Goal: Task Accomplishment & Management: Complete application form

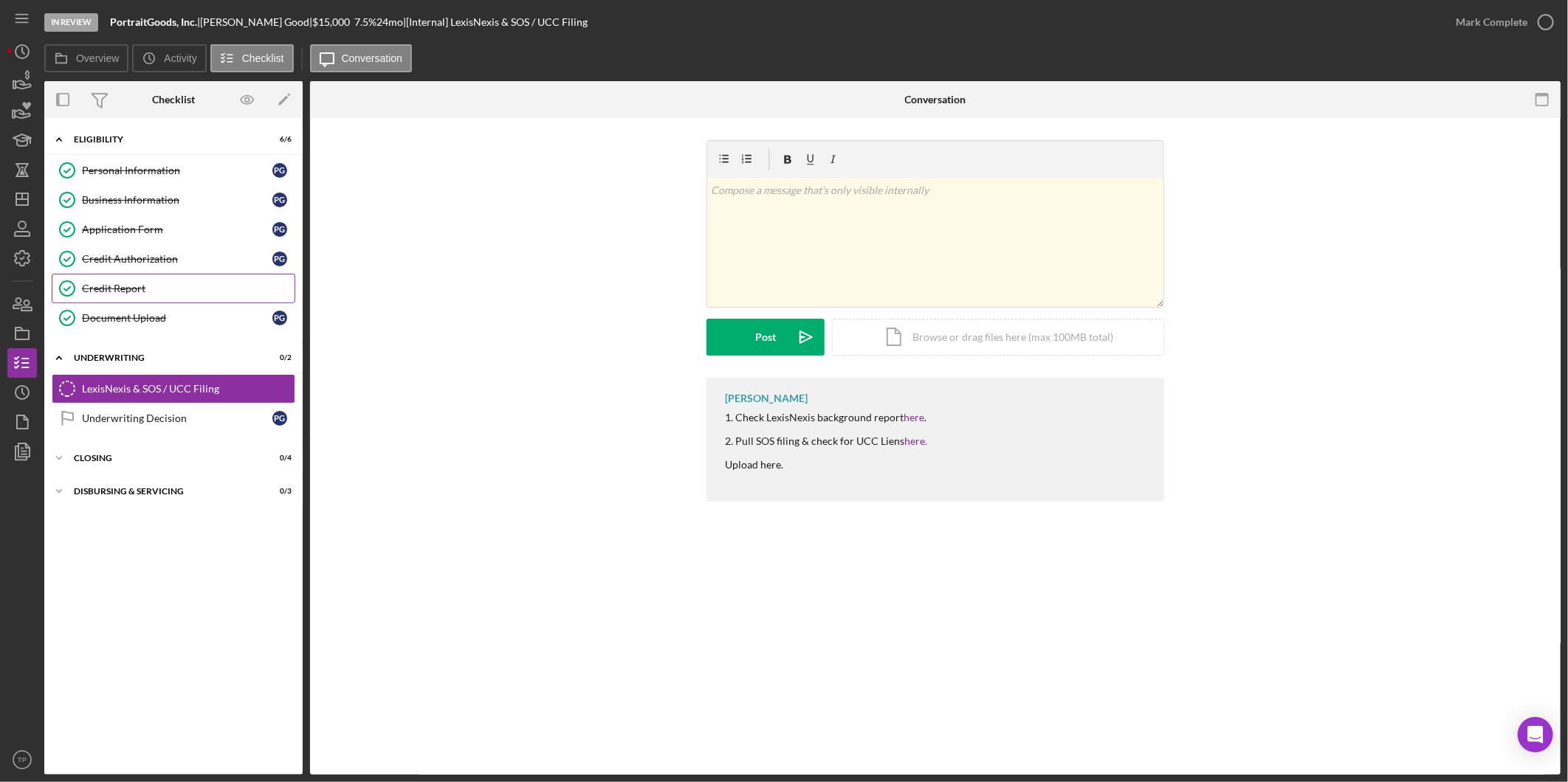
click at [200, 290] on div "Credit Report" at bounding box center [188, 288] width 213 height 11
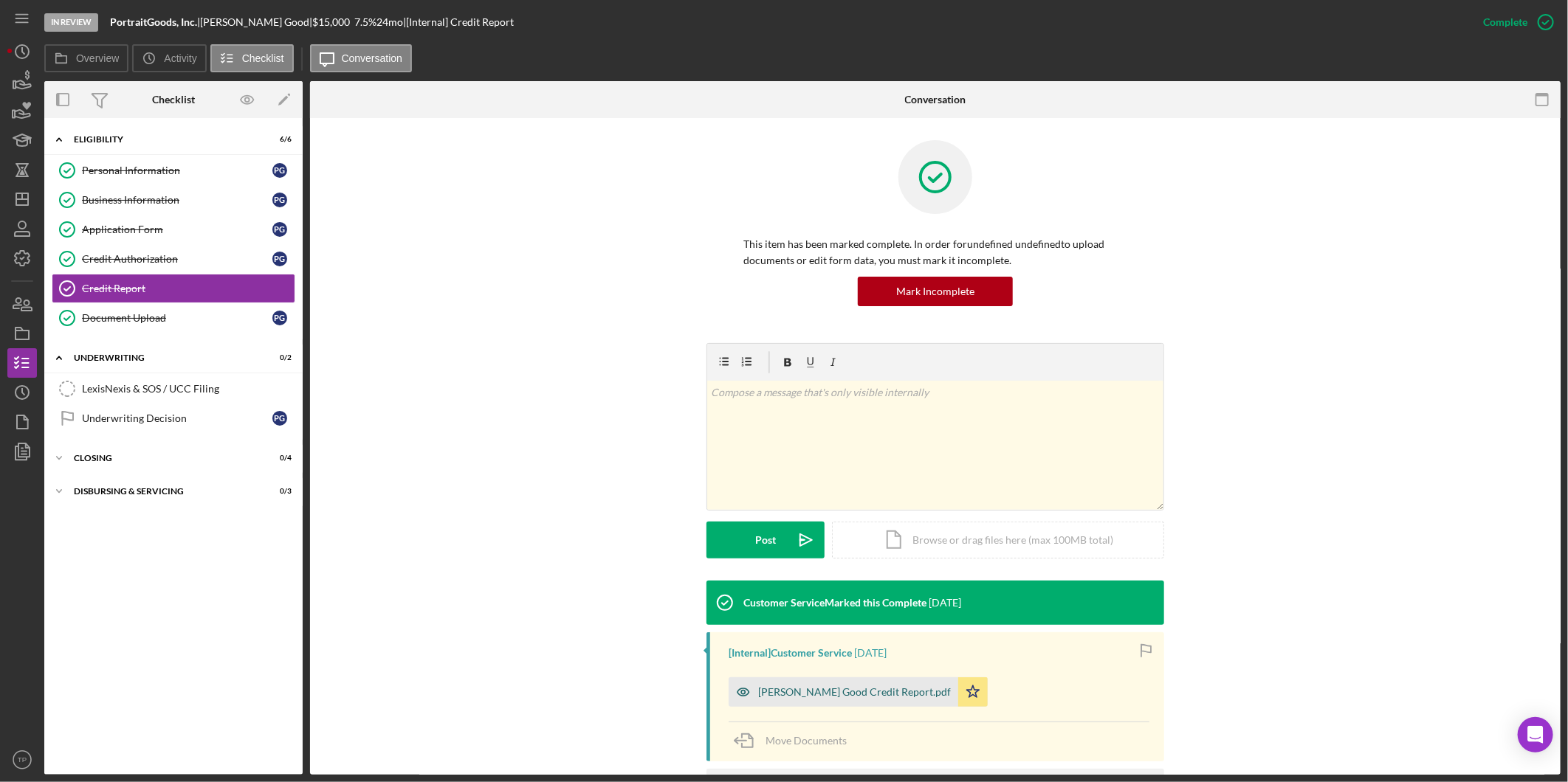
click at [853, 698] on div "[PERSON_NAME] Good Credit Report.pdf" at bounding box center [843, 692] width 230 height 29
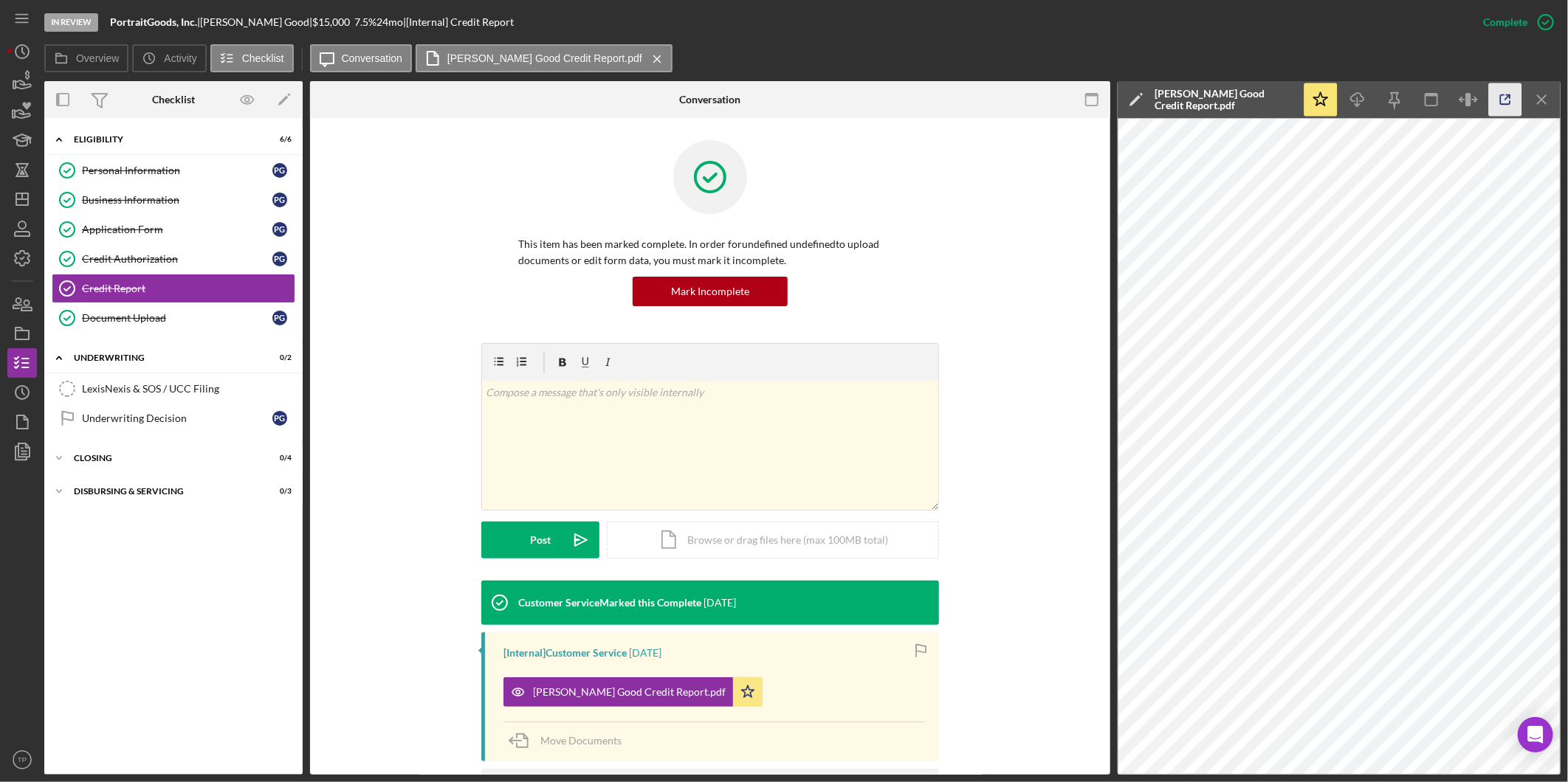
click at [1501, 94] on icon "button" at bounding box center [1506, 100] width 34 height 34
click at [189, 226] on div "Application Form" at bounding box center [177, 230] width 190 height 11
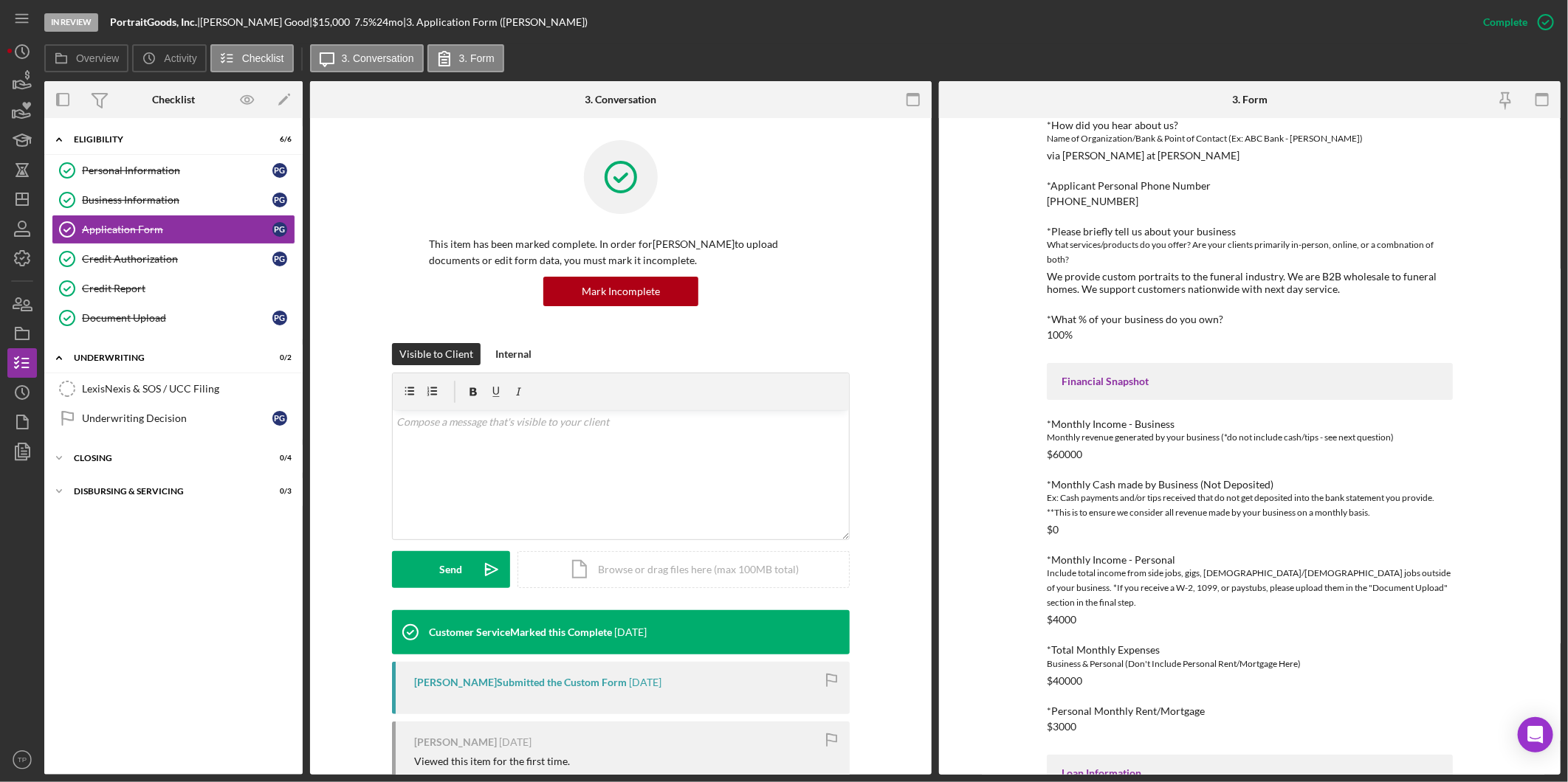
scroll to position [164, 0]
